Goal: Browse casually: Explore the website without a specific task or goal

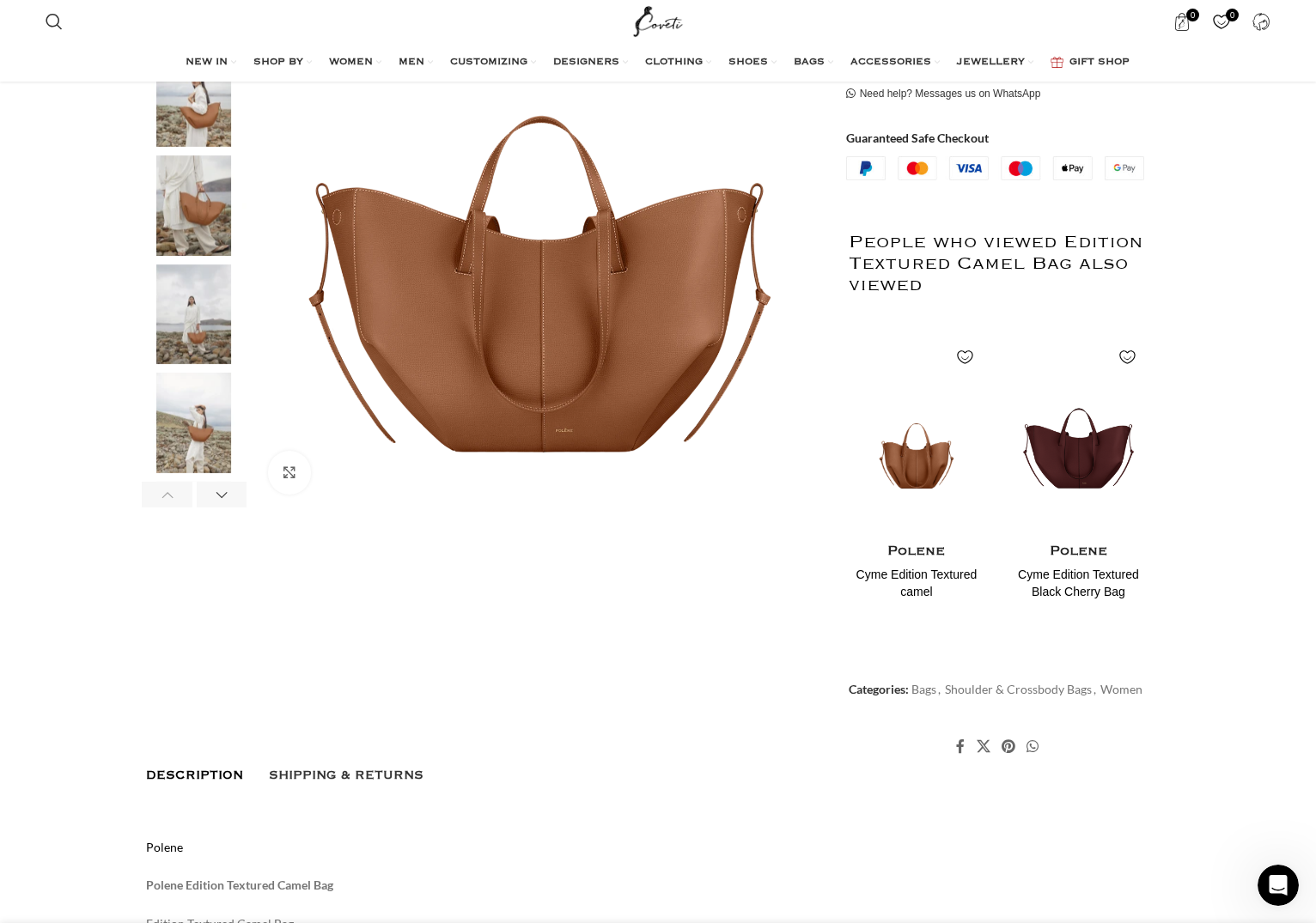
scroll to position [875, 0]
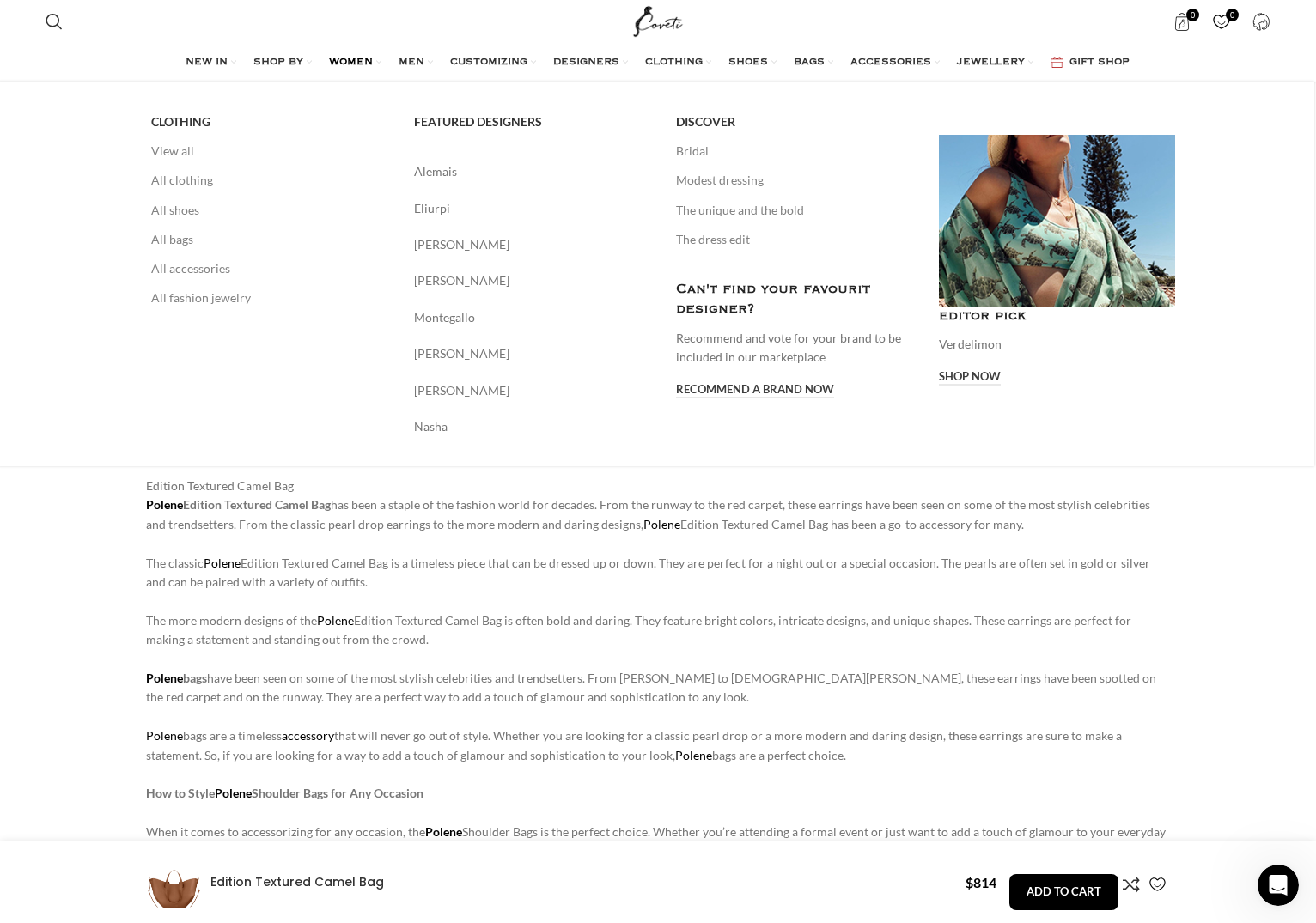
click at [340, 55] on link "WOMEN" at bounding box center [355, 63] width 52 height 35
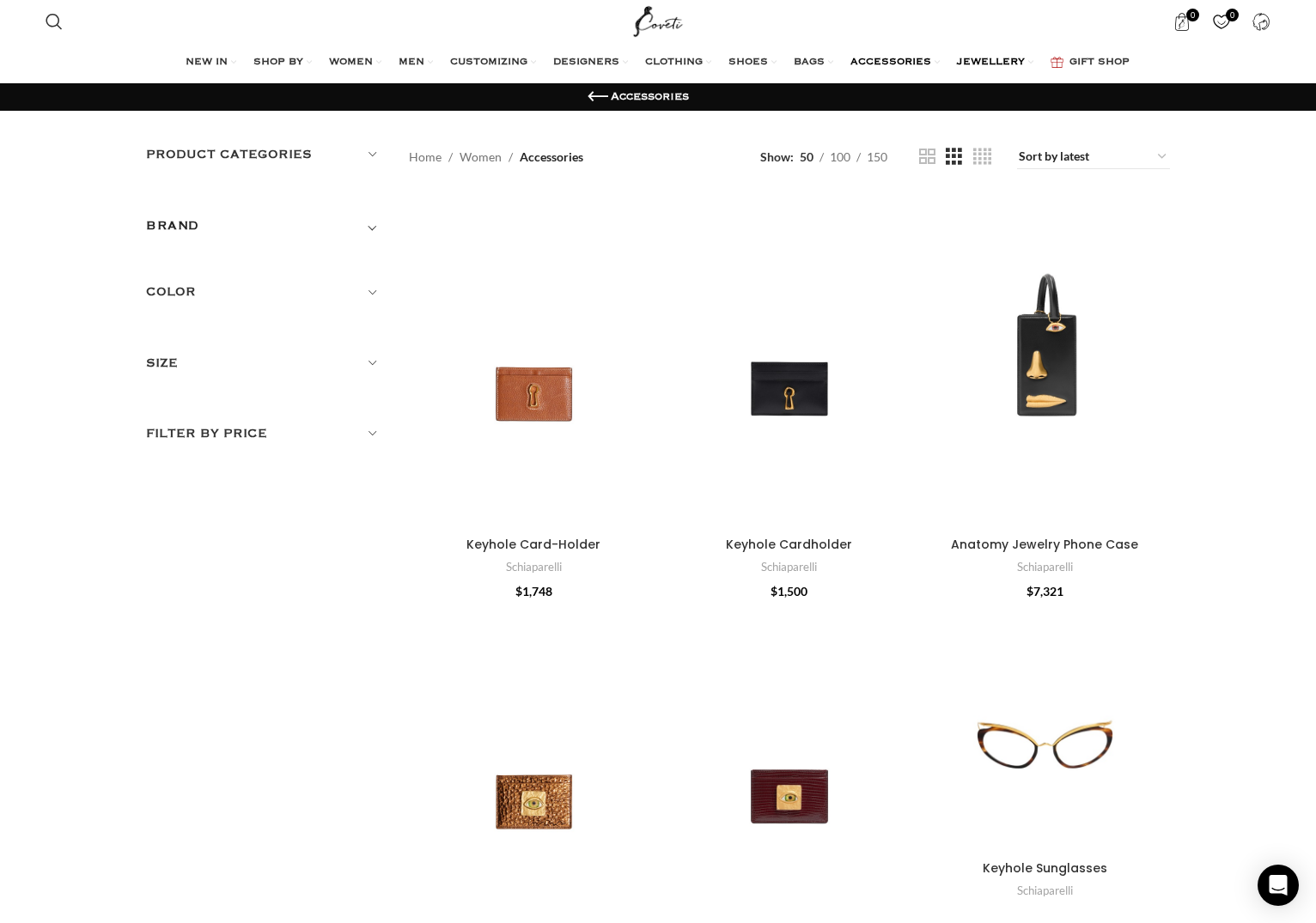
click at [1001, 60] on span "JEWELLERY" at bounding box center [991, 63] width 68 height 14
